Goal: Navigation & Orientation: Find specific page/section

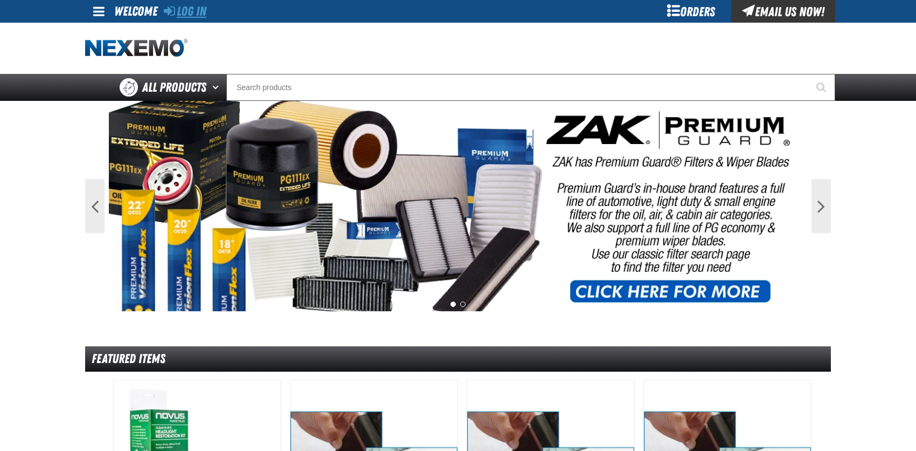
click at [190, 11] on link "Log In" at bounding box center [185, 11] width 43 height 15
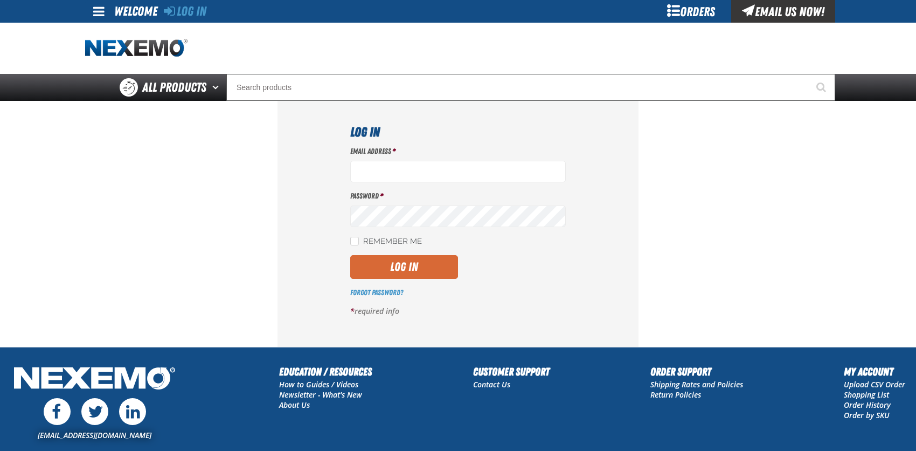
type input "[EMAIL_ADDRESS][DOMAIN_NAME]"
click at [379, 263] on button "Log In" at bounding box center [404, 267] width 108 height 24
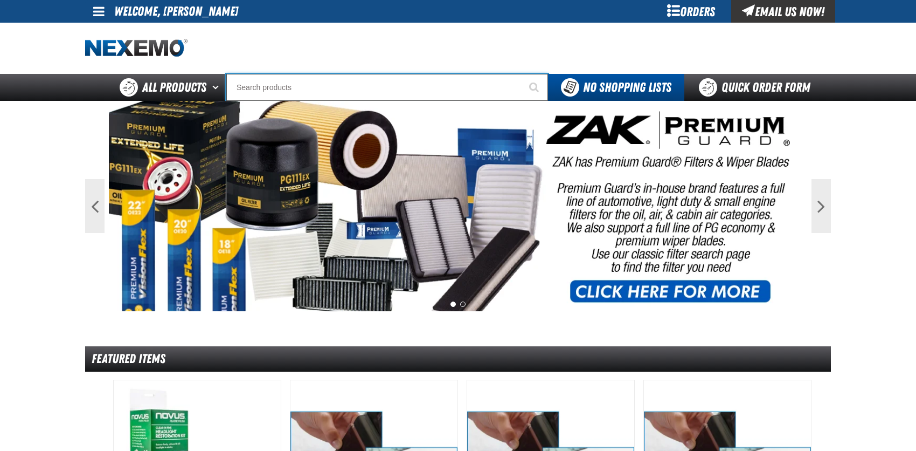
click at [259, 82] on input "Search" at bounding box center [387, 87] width 322 height 27
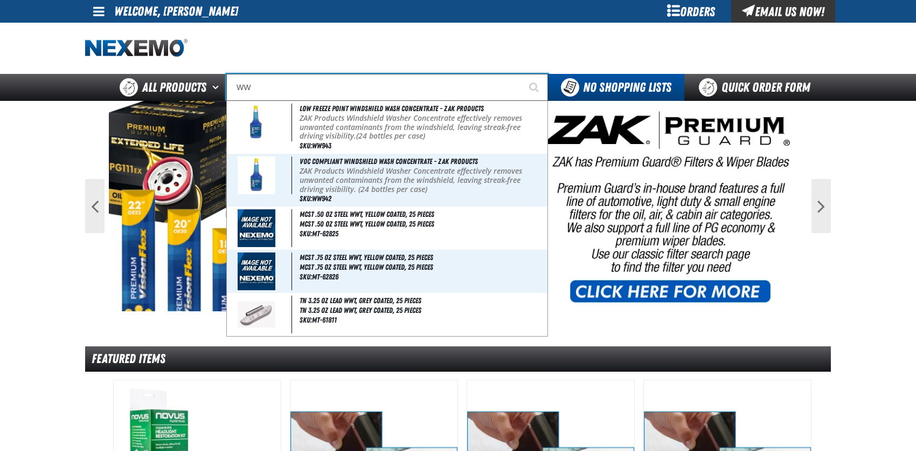
type input "WW"
